Goal: Complete application form

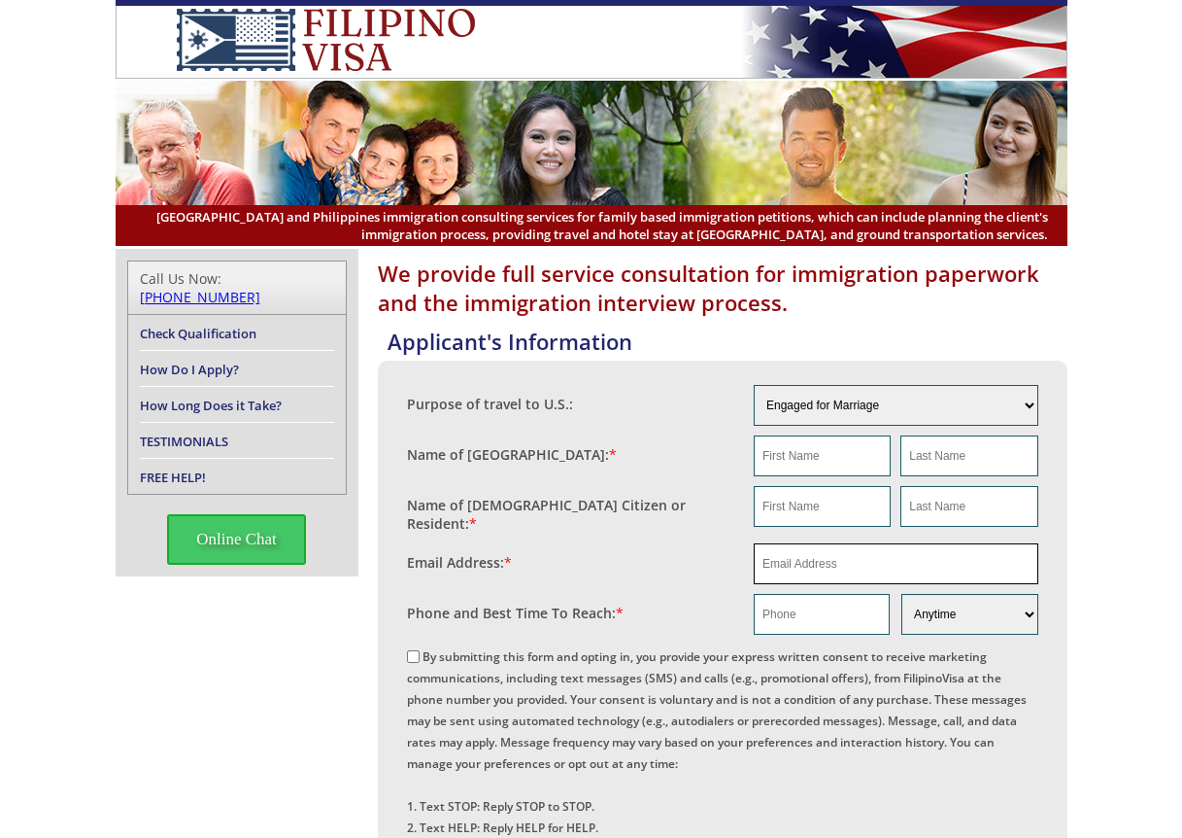
click at [826, 554] on input "email" at bounding box center [896, 563] width 285 height 41
paste input "[EMAIL_ADDRESS][DOMAIN_NAME]"
type input "[EMAIL_ADDRESS][DOMAIN_NAME]"
drag, startPoint x: 617, startPoint y: 515, endPoint x: 705, endPoint y: 570, distance: 104.3
click at [617, 517] on fieldset "Name of [DEMOGRAPHIC_DATA] Citizen or Resident: *" at bounding box center [723, 509] width 632 height 57
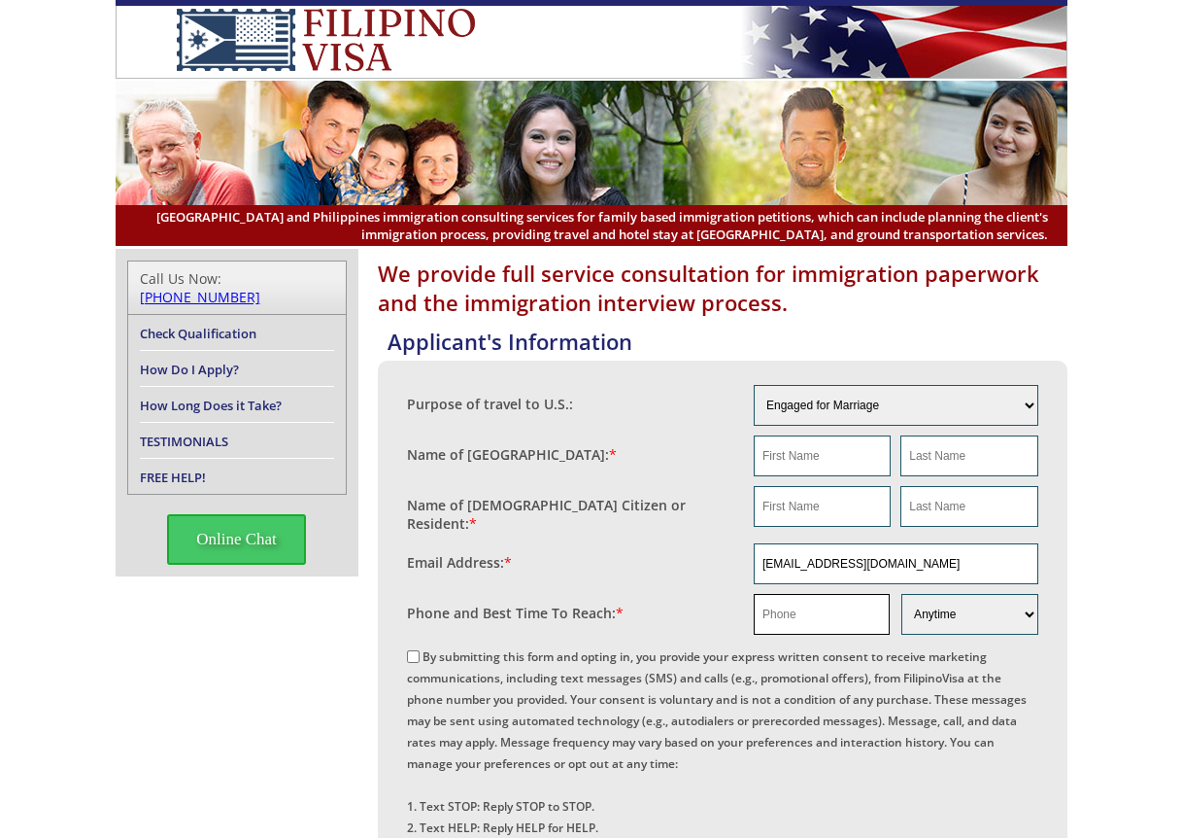
click at [809, 608] on input "text" at bounding box center [822, 614] width 136 height 41
paste input "[PHONE_NUMBER]"
click at [780, 607] on input "[PHONE_NUMBER]" at bounding box center [822, 614] width 136 height 41
type input "[PHONE_NUMBER]"
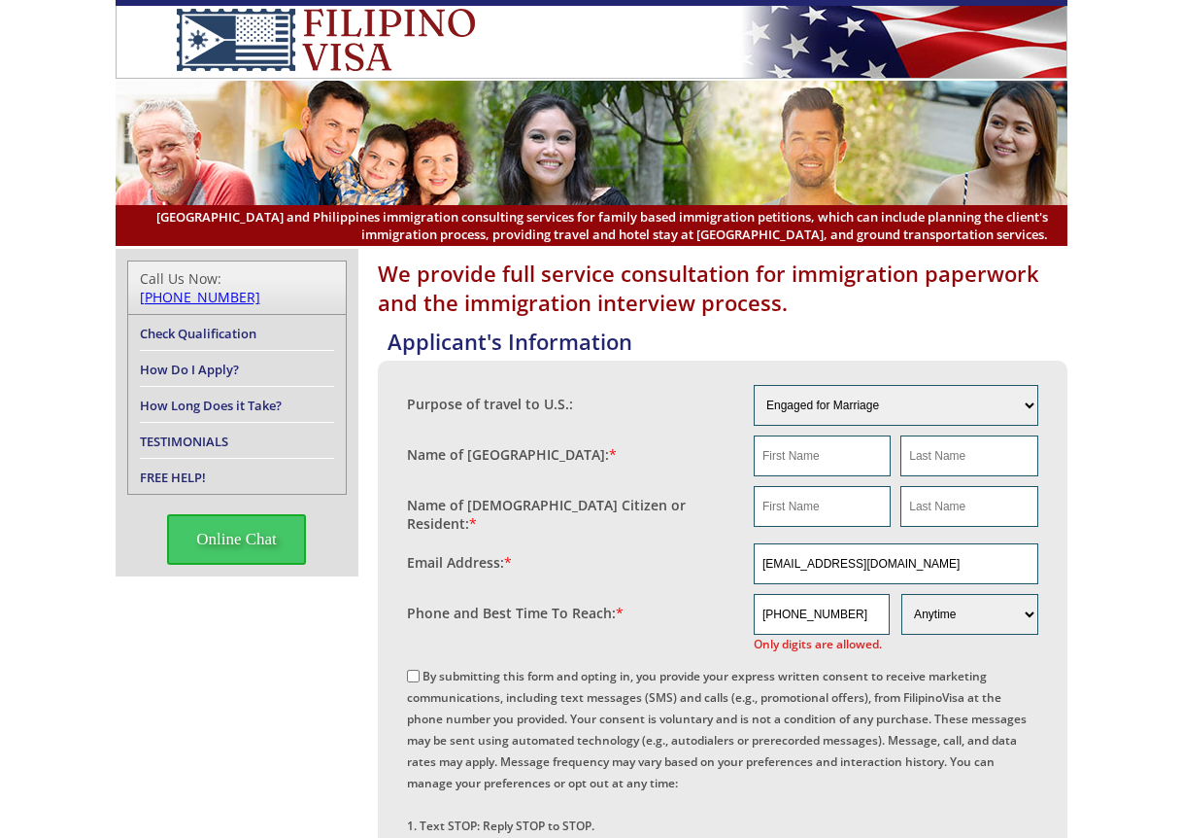
drag, startPoint x: 634, startPoint y: 553, endPoint x: 655, endPoint y: 553, distance: 20.4
click at [635, 553] on div "Email Address: *" at bounding box center [581, 557] width 348 height 29
click at [834, 508] on input "text" at bounding box center [822, 506] width 137 height 41
paste input "[PERSON_NAME]"
type input "[PERSON_NAME]"
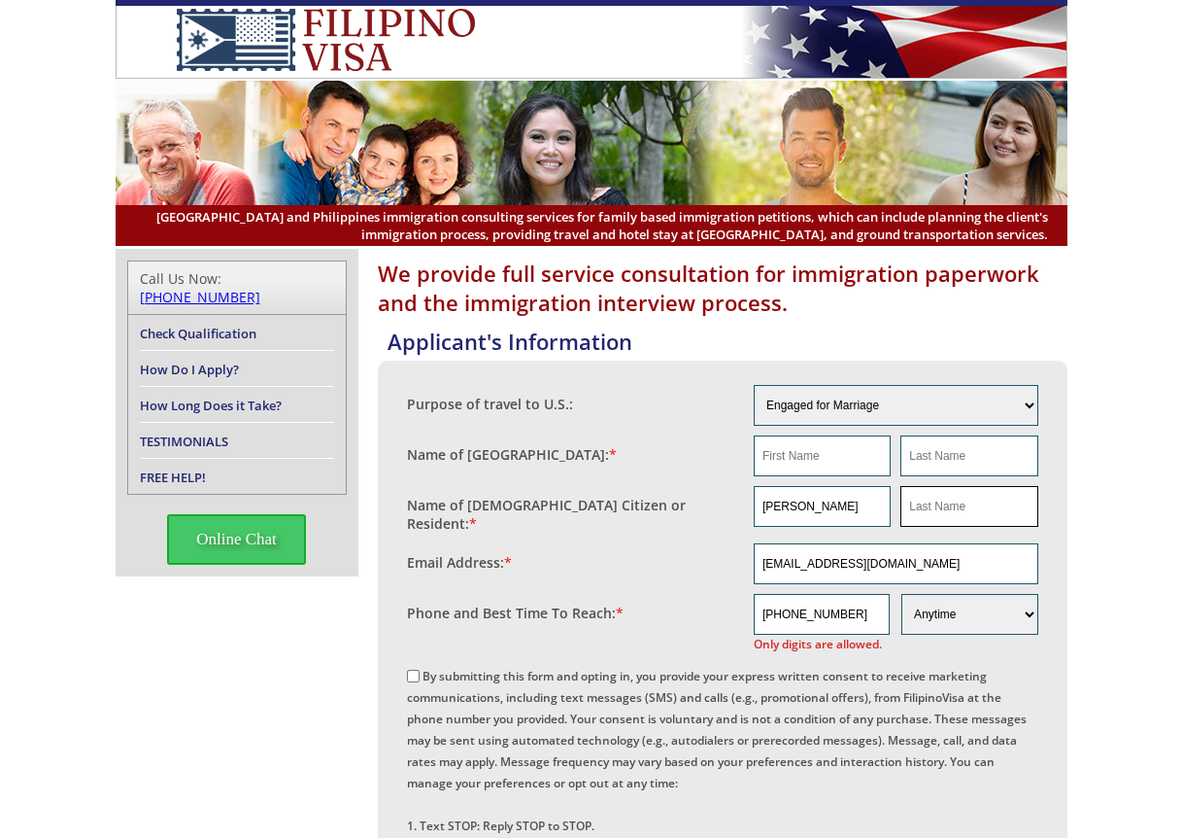
click at [927, 512] on input "text" at bounding box center [969, 506] width 137 height 41
paste input "[PERSON_NAME]"
type input "[PERSON_NAME]"
drag, startPoint x: 813, startPoint y: 460, endPoint x: 824, endPoint y: 460, distance: 10.7
click at [813, 460] on input "text" at bounding box center [822, 455] width 137 height 41
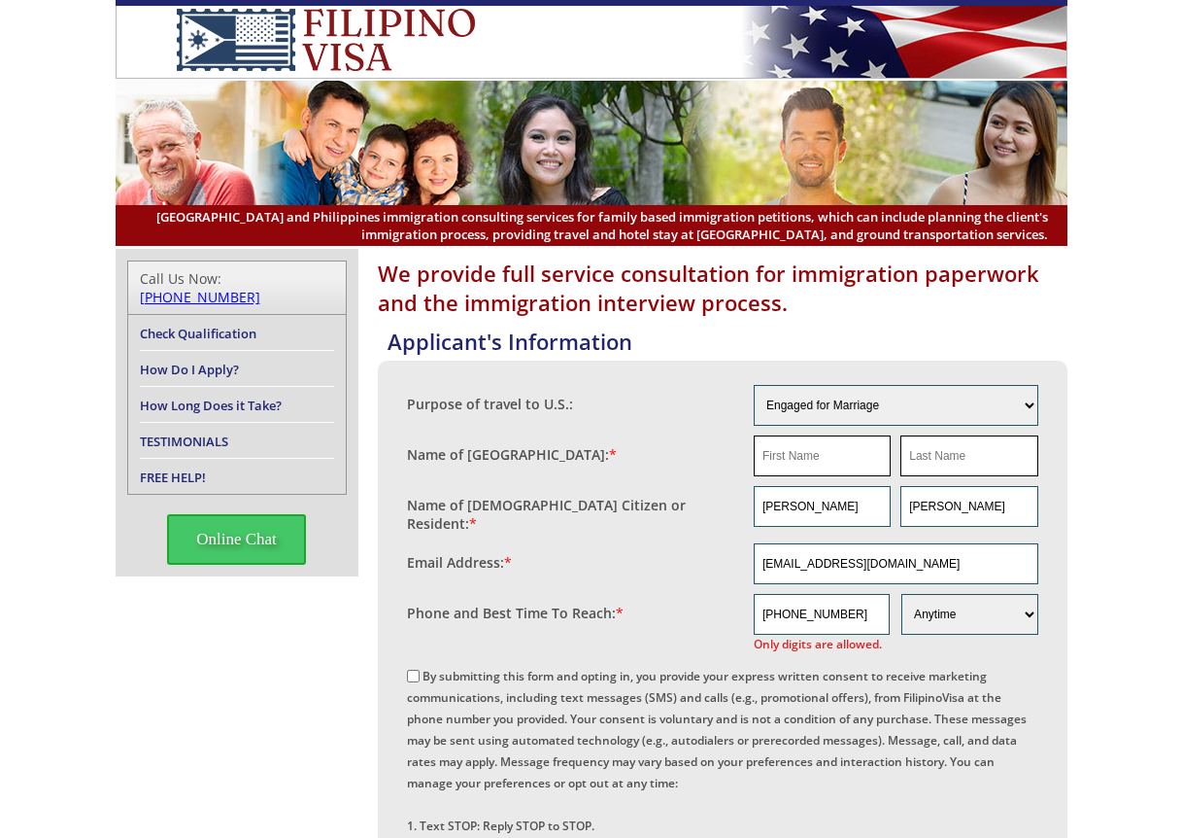
paste input "[PERSON_NAME]"
type input "[PERSON_NAME]"
click at [931, 456] on input "text" at bounding box center [969, 455] width 137 height 41
paste input "[PERSON_NAME]"
type input "[PERSON_NAME]"
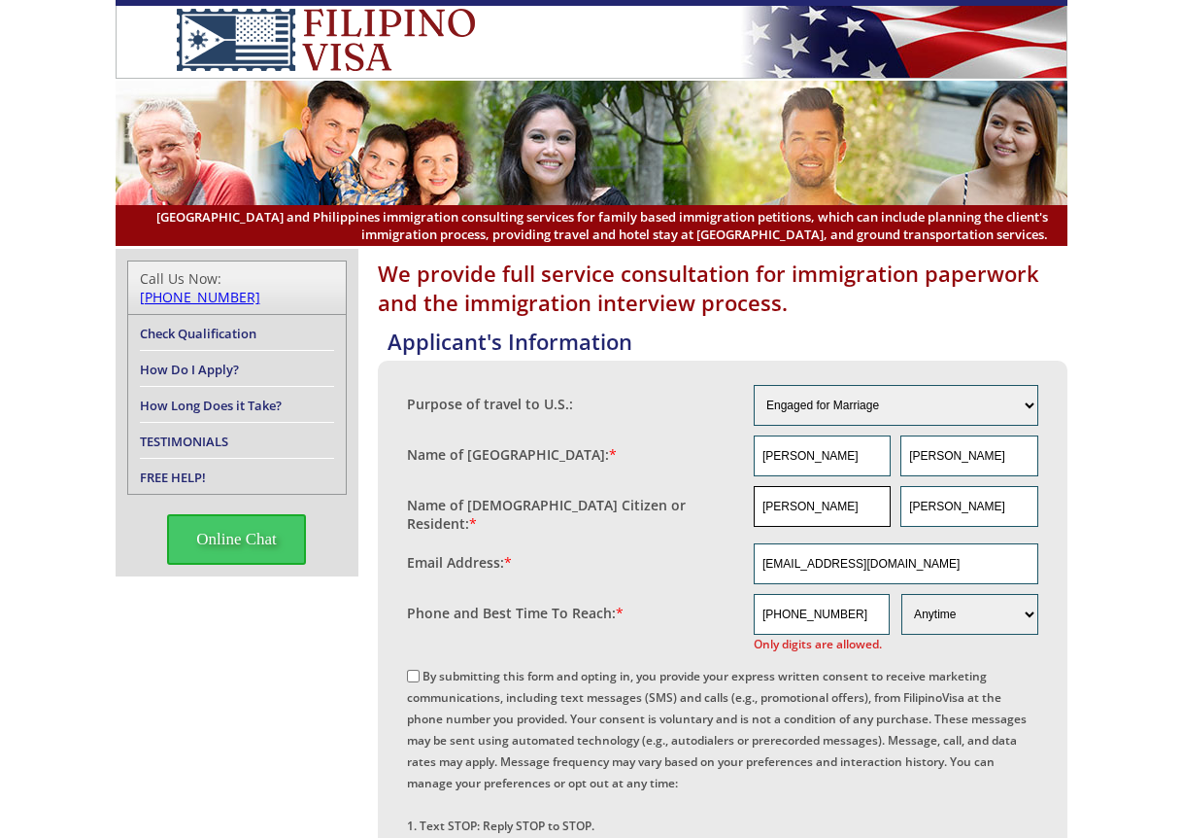
drag, startPoint x: 769, startPoint y: 496, endPoint x: 657, endPoint y: 500, distance: 111.8
click at [698, 507] on fieldset "Name of [DEMOGRAPHIC_DATA] Citizen or Resident: * [PERSON_NAME] [PERSON_NAME]" at bounding box center [723, 509] width 632 height 57
type input "g"
type input "[PERSON_NAME]"
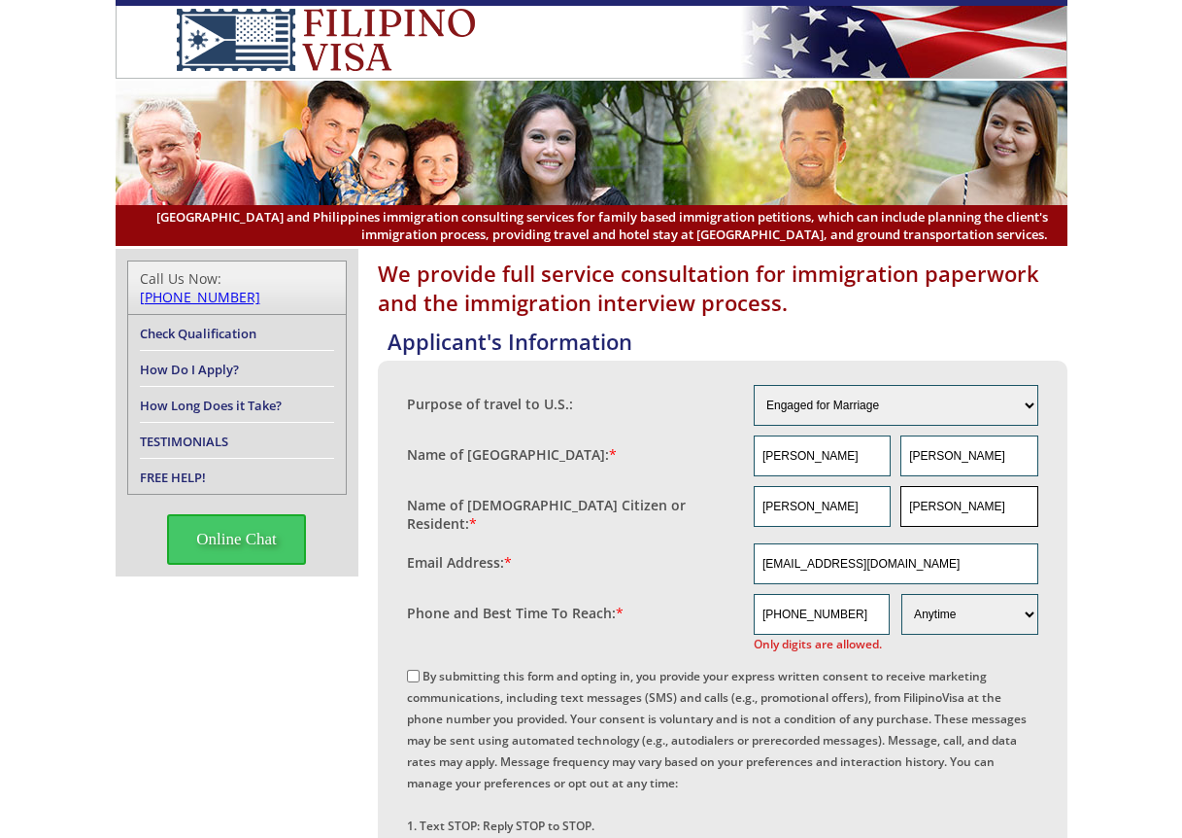
type input "[PERSON_NAME]"
click at [413, 669] on input "By submitting this form and opting in, you provide your express written consent…" at bounding box center [413, 675] width 13 height 13
checkbox input "true"
drag, startPoint x: 911, startPoint y: 551, endPoint x: 591, endPoint y: 538, distance: 320.9
click at [591, 538] on fieldset "Email Address: * [EMAIL_ADDRESS][DOMAIN_NAME]" at bounding box center [723, 563] width 632 height 51
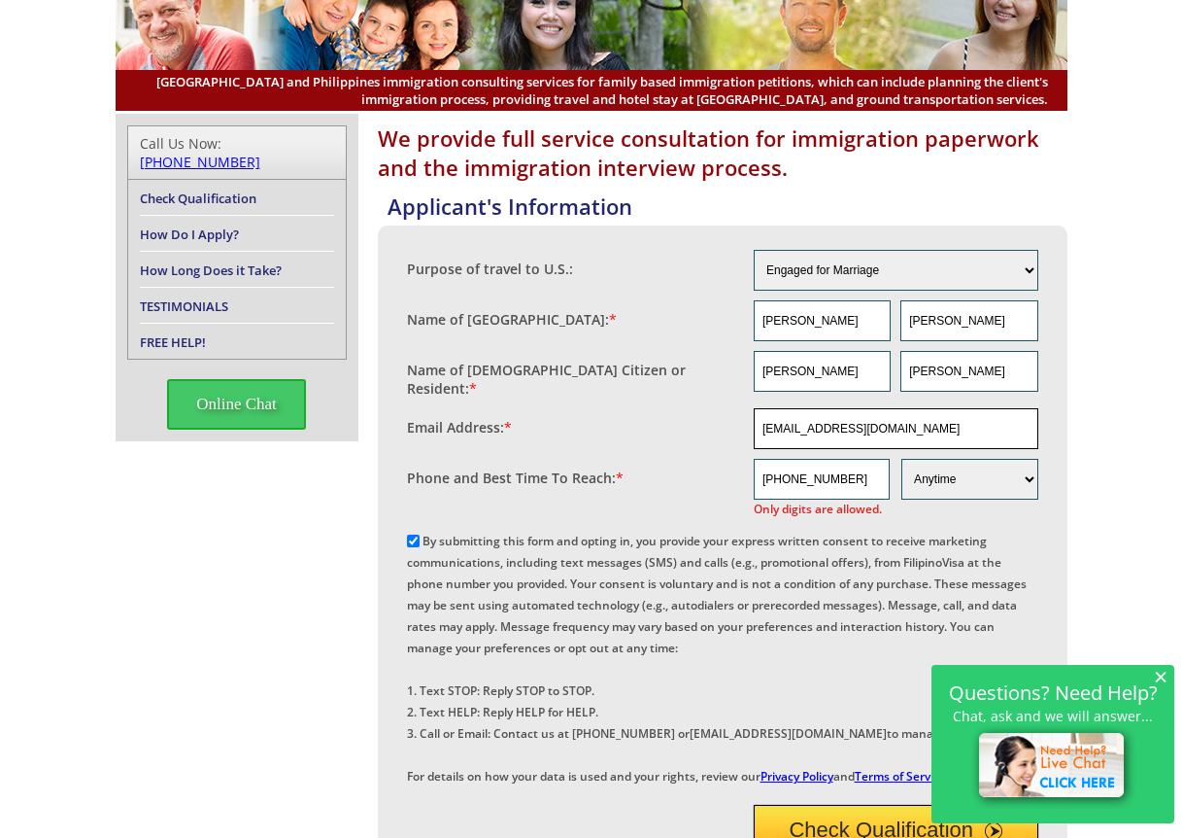
scroll to position [389, 0]
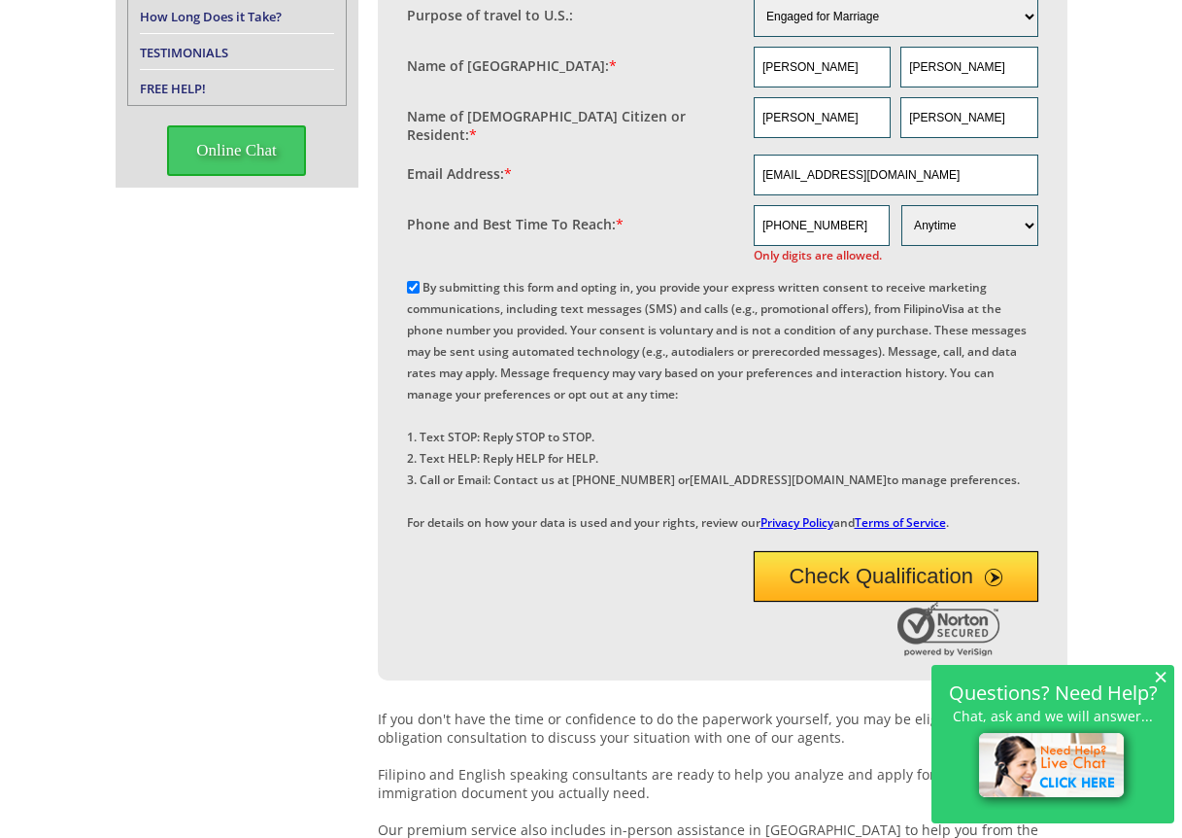
drag, startPoint x: 817, startPoint y: 632, endPoint x: 825, endPoint y: 609, distance: 23.7
click at [820, 601] on button "Check Qualification" at bounding box center [896, 576] width 285 height 51
click at [761, 211] on input "[PHONE_NUMBER]" at bounding box center [822, 225] width 136 height 41
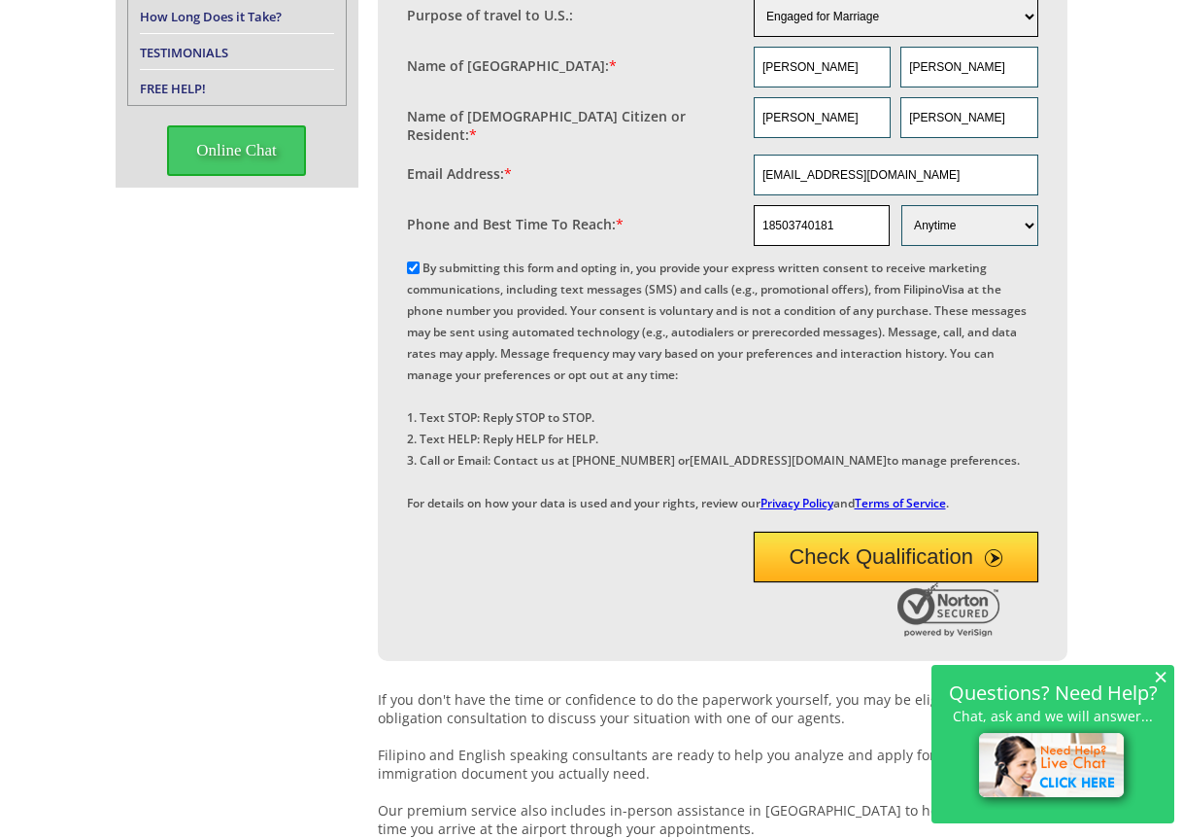
type input "18503740181"
drag, startPoint x: 859, startPoint y: 606, endPoint x: 840, endPoint y: 468, distance: 139.2
click at [859, 582] on button "Check Qualification" at bounding box center [896, 556] width 285 height 51
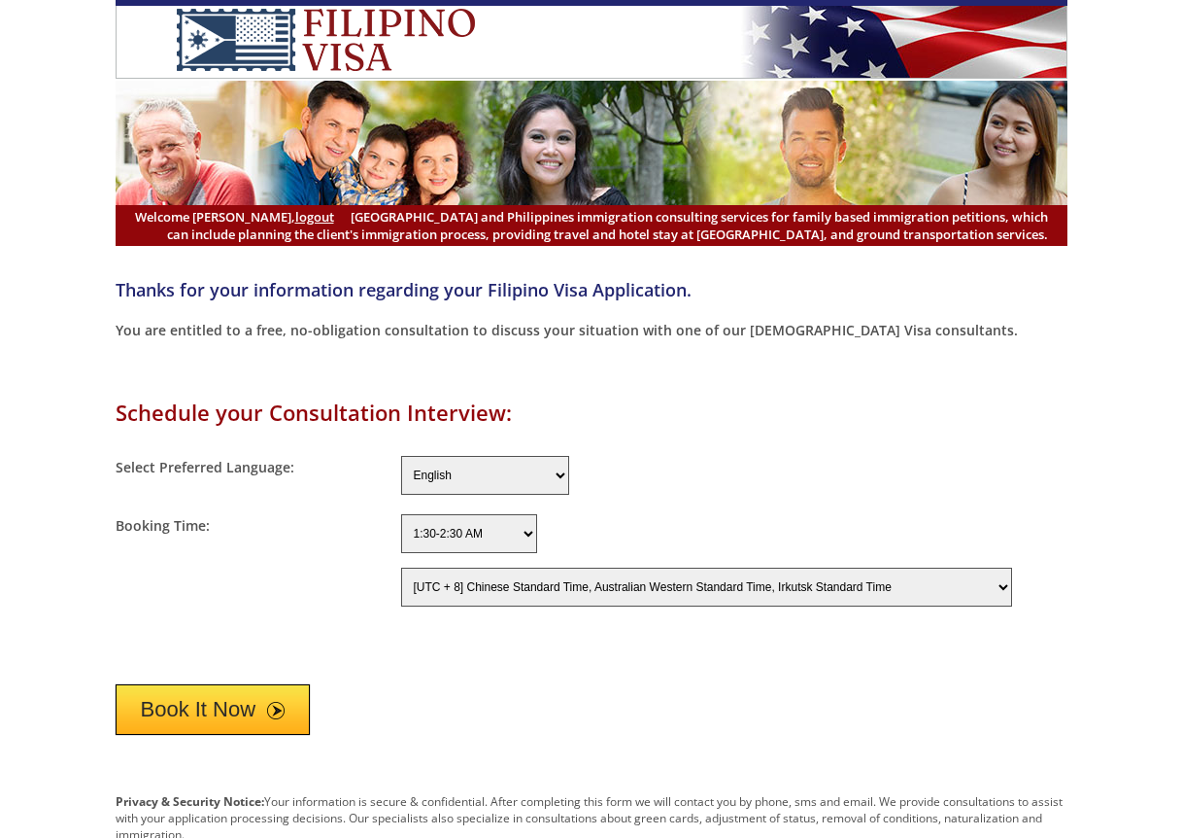
select select "-480"
